Goal: Obtain resource: Obtain resource

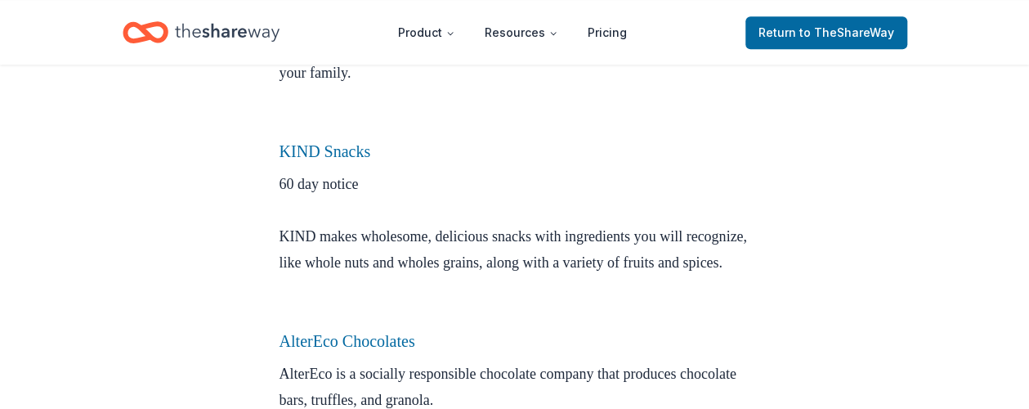
scroll to position [817, 0]
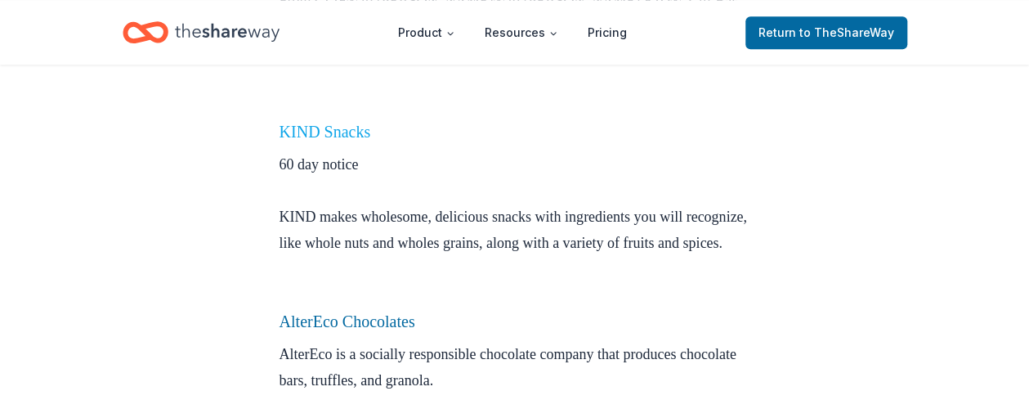
click at [320, 133] on link "KIND Snacks" at bounding box center [325, 132] width 92 height 18
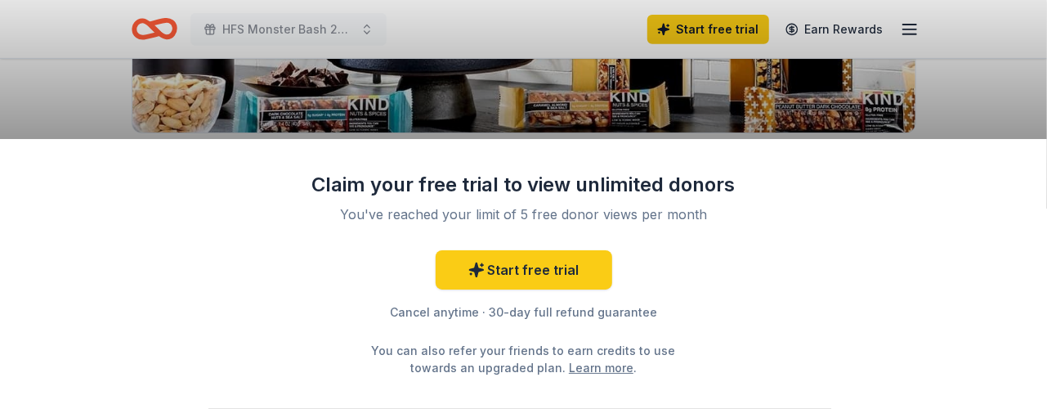
scroll to position [368, 0]
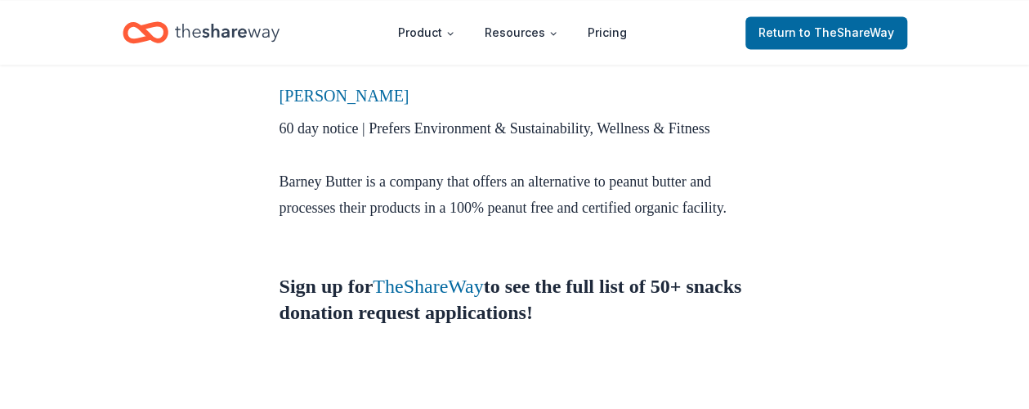
scroll to position [1332, 0]
